Goal: Task Accomplishment & Management: Use online tool/utility

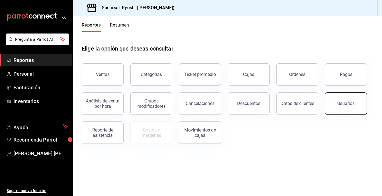
click at [352, 109] on button "Usuarios" at bounding box center [346, 103] width 42 height 22
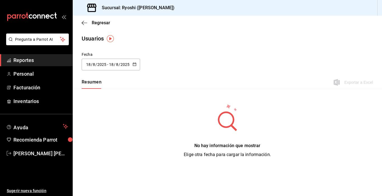
click at [134, 65] on icon "button" at bounding box center [134, 64] width 4 height 4
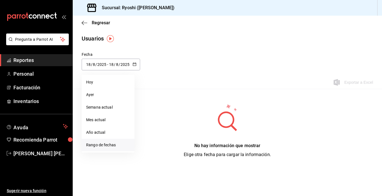
click at [104, 144] on li "Rango de fechas" at bounding box center [108, 145] width 53 height 13
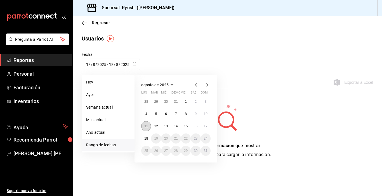
click at [148, 126] on button "11" at bounding box center [146, 126] width 10 height 10
click at [205, 128] on button "17" at bounding box center [206, 126] width 10 height 10
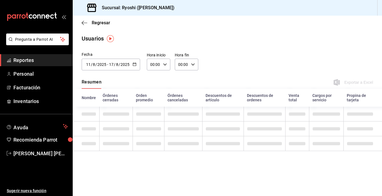
type input "[DATE]"
type input "11"
type input "[DATE]"
type input "17"
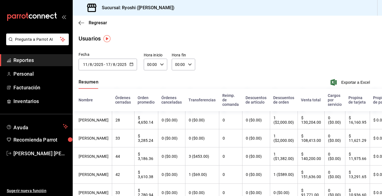
scroll to position [0, 1]
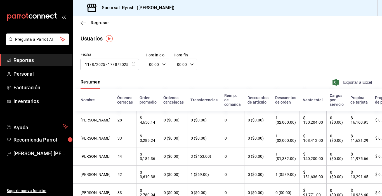
click at [349, 82] on span "Exportar a Excel" at bounding box center [352, 82] width 38 height 7
click at [192, 66] on icon "button" at bounding box center [192, 65] width 4 height 4
click at [178, 107] on button "23" at bounding box center [178, 109] width 9 height 11
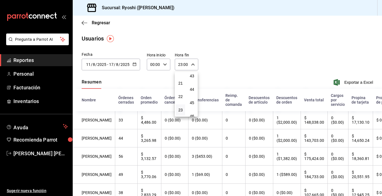
scroll to position [760, 0]
click at [193, 108] on span "59" at bounding box center [192, 110] width 3 height 4
type input "23:59"
click at [242, 77] on div at bounding box center [191, 98] width 382 height 196
click at [353, 84] on span "Exportar a Excel" at bounding box center [353, 82] width 38 height 7
